Goal: Task Accomplishment & Management: Use online tool/utility

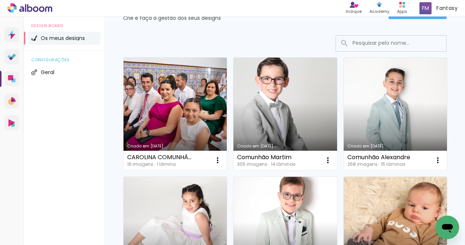
scroll to position [42, 0]
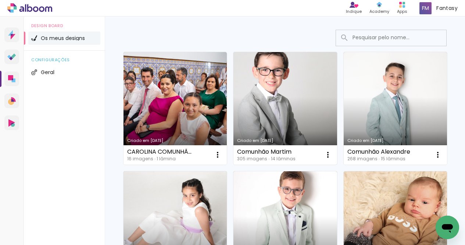
click at [264, 67] on link "Criado em [DATE]" at bounding box center [284, 108] width 103 height 113
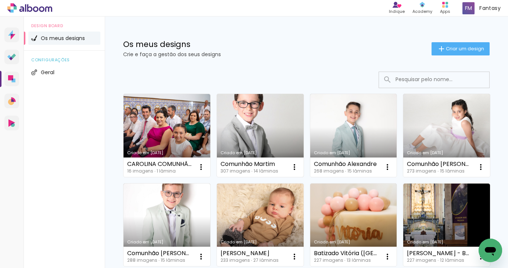
click at [286, 96] on link "Criado em [DATE]" at bounding box center [260, 135] width 87 height 83
click at [257, 134] on link "Criado em [DATE]" at bounding box center [260, 135] width 87 height 83
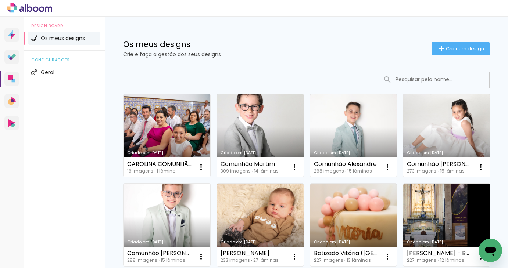
click at [358, 130] on link "Criado em [DATE]" at bounding box center [353, 135] width 87 height 83
click at [446, 141] on link "Criado em 11/09/25" at bounding box center [446, 135] width 87 height 83
click at [136, 219] on link "Criado em 11/09/25" at bounding box center [166, 225] width 87 height 83
click at [394, 79] on input at bounding box center [444, 79] width 105 height 15
click at [374, 118] on link "Criado em 11/09/25" at bounding box center [353, 135] width 87 height 83
